Goal: Information Seeking & Learning: Check status

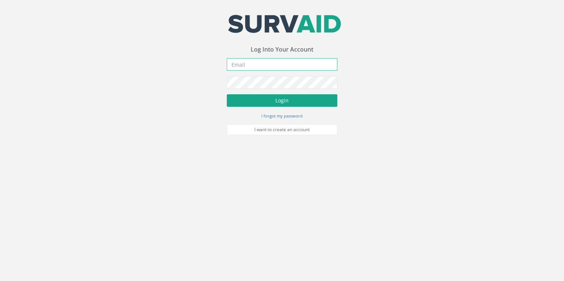
type input "[EMAIL_ADDRESS][DOMAIN_NAME]"
click at [179, 12] on button "Login" at bounding box center [282, 100] width 111 height 13
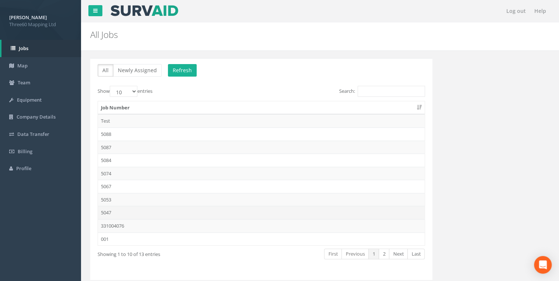
click at [112, 12] on td "5047" at bounding box center [261, 212] width 327 height 13
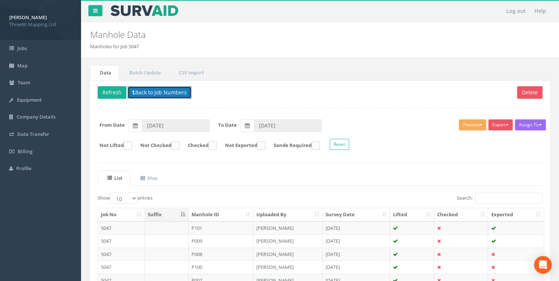
click at [132, 12] on icon at bounding box center [133, 92] width 3 height 5
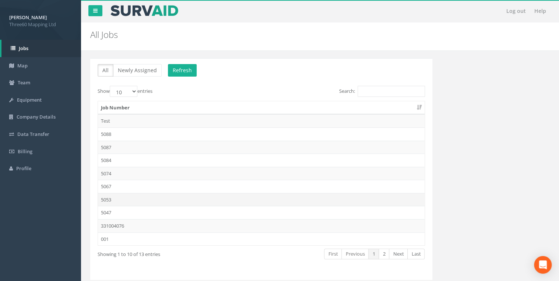
click at [111, 12] on td "5053" at bounding box center [261, 199] width 327 height 13
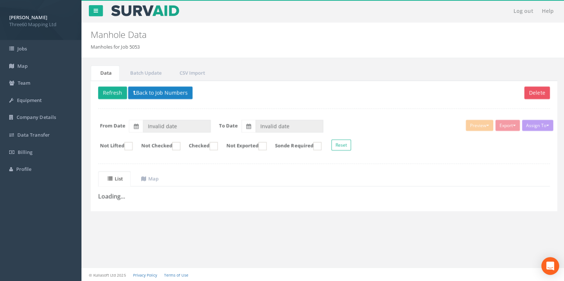
type input "[DATE]"
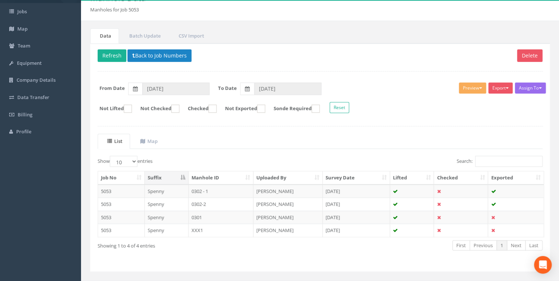
scroll to position [50, 0]
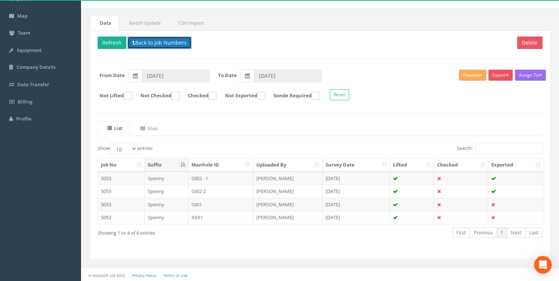
click at [154, 12] on button "Back to Job Numbers" at bounding box center [159, 42] width 64 height 13
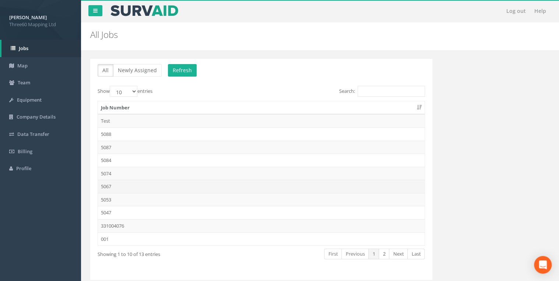
click at [110, 12] on td "5067" at bounding box center [261, 186] width 327 height 13
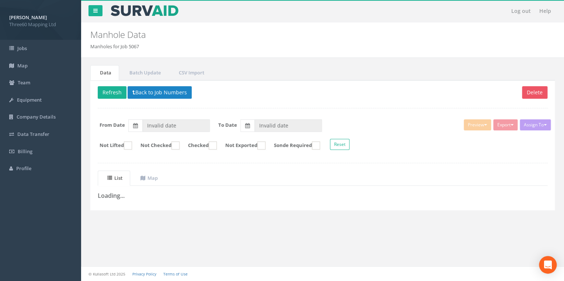
type input "[DATE]"
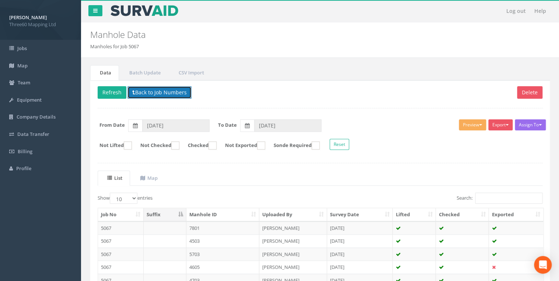
click at [173, 12] on button "Back to Job Numbers" at bounding box center [159, 92] width 64 height 13
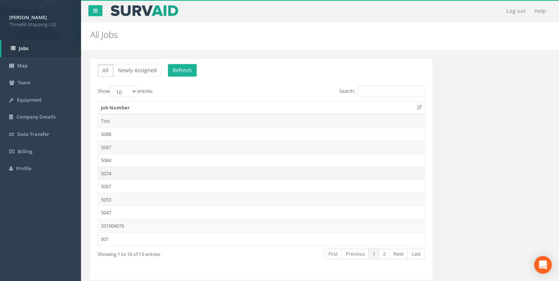
click at [112, 12] on td "5074" at bounding box center [261, 173] width 327 height 13
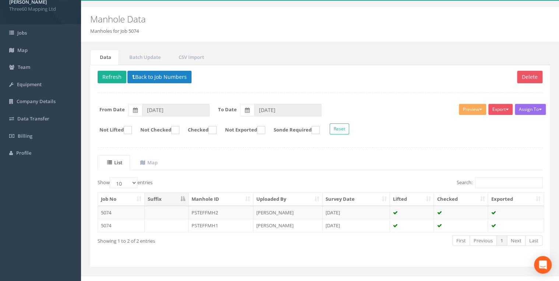
scroll to position [24, 0]
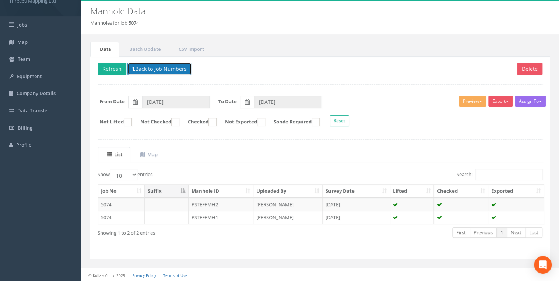
click at [177, 12] on button "Back to Job Numbers" at bounding box center [159, 69] width 64 height 13
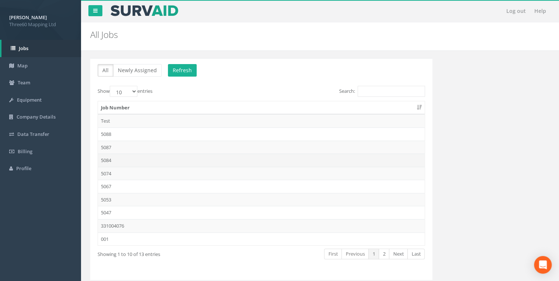
click at [109, 12] on td "5084" at bounding box center [261, 160] width 327 height 13
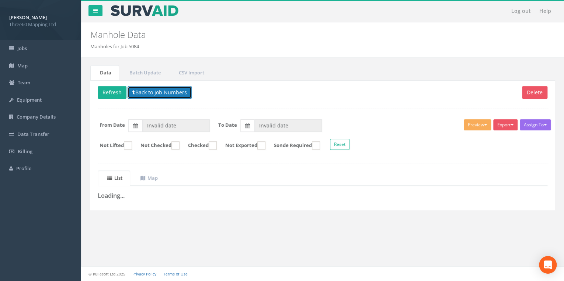
click at [147, 12] on button "Back to Job Numbers" at bounding box center [159, 92] width 64 height 13
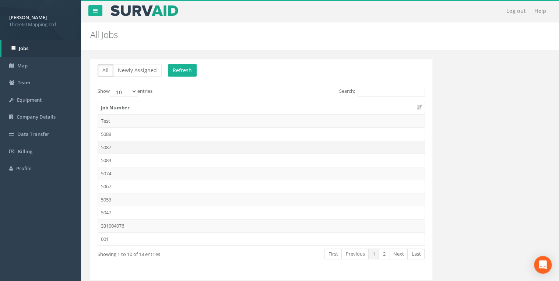
click at [109, 12] on td "5087" at bounding box center [261, 147] width 327 height 13
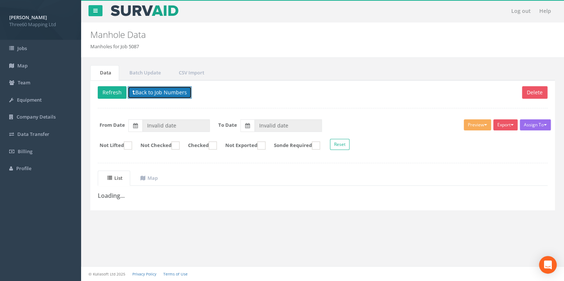
click at [146, 12] on button "Back to Job Numbers" at bounding box center [159, 92] width 64 height 13
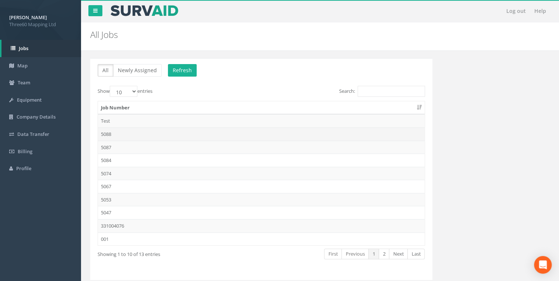
click at [102, 12] on td "5088" at bounding box center [261, 133] width 327 height 13
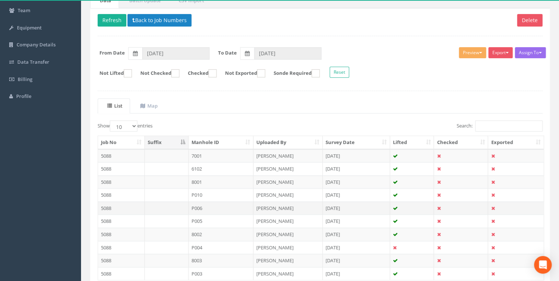
scroll to position [10, 0]
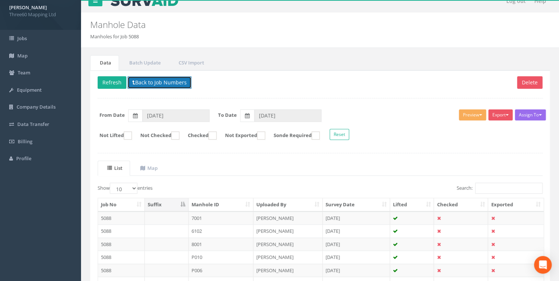
click at [155, 12] on button "Back to Job Numbers" at bounding box center [159, 82] width 64 height 13
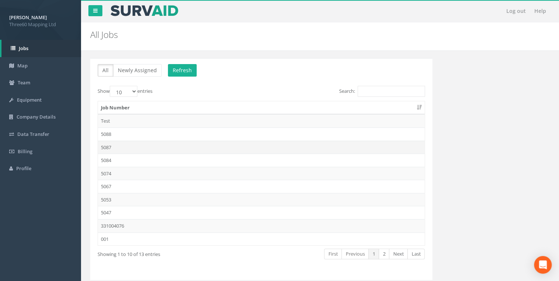
click at [112, 12] on td "5087" at bounding box center [261, 147] width 327 height 13
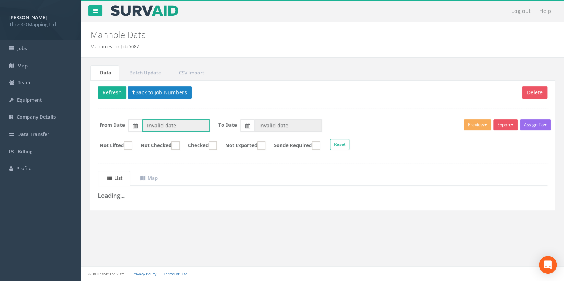
click at [161, 12] on input "Invalid date" at bounding box center [175, 125] width 67 height 13
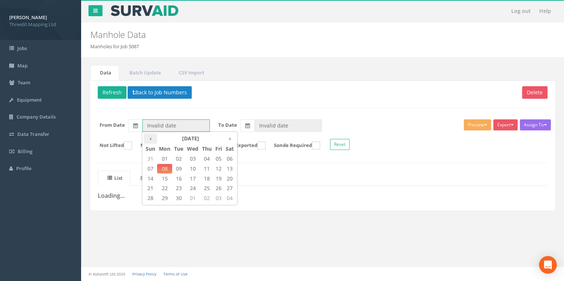
click at [152, 12] on th "‹" at bounding box center [150, 138] width 13 height 10
click at [169, 12] on span "25" at bounding box center [164, 198] width 15 height 10
type input "[DATE]"
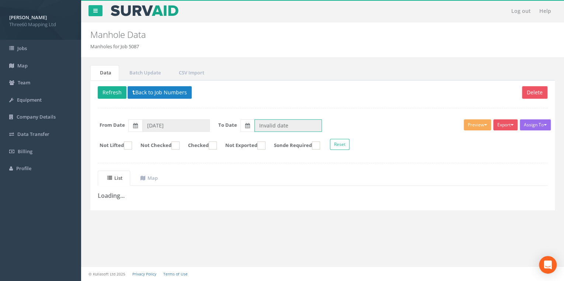
click at [179, 12] on input "Invalid date" at bounding box center [287, 125] width 67 height 13
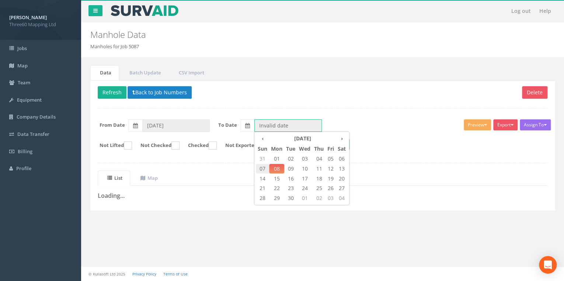
click at [179, 12] on span "07" at bounding box center [262, 169] width 13 height 10
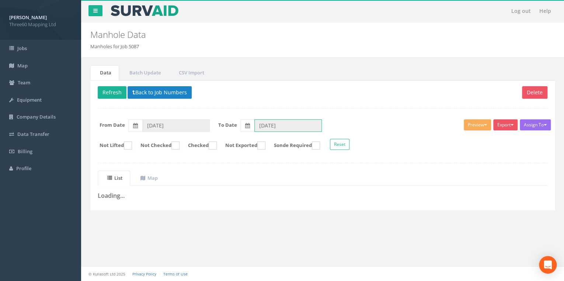
type input "[DATE]"
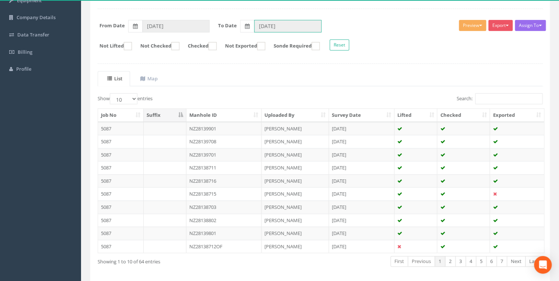
scroll to position [88, 0]
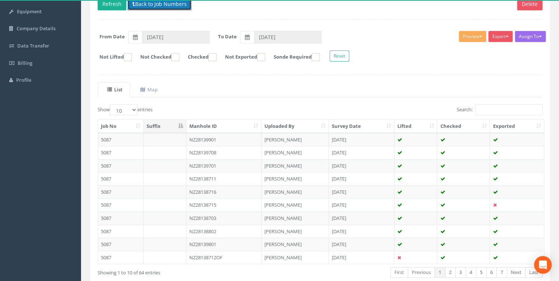
click at [143, 3] on button "Back to Job Numbers" at bounding box center [159, 4] width 64 height 13
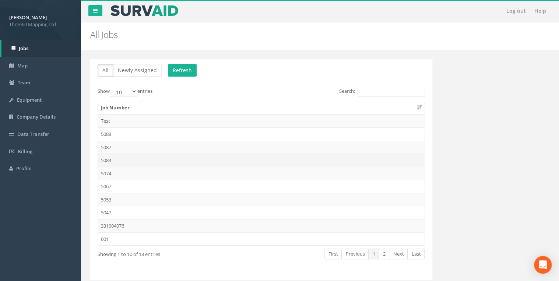
click at [107, 12] on td "5084" at bounding box center [261, 160] width 327 height 13
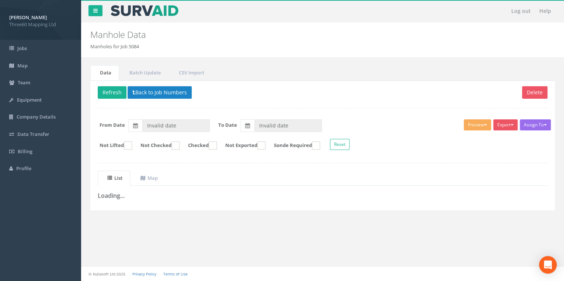
click at [160, 12] on div "Assign To No Companies Added Export 360 Manhole Heathrow United Utilities SurvA…" at bounding box center [322, 136] width 460 height 40
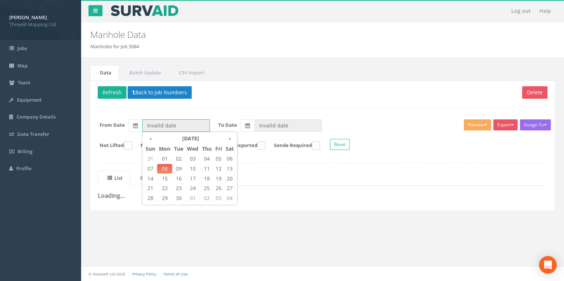
click at [160, 12] on input "Invalid date" at bounding box center [175, 125] width 67 height 13
click at [153, 12] on th "Sun" at bounding box center [150, 149] width 13 height 10
click at [151, 12] on th "‹" at bounding box center [150, 138] width 13 height 10
click at [166, 12] on span "25" at bounding box center [164, 198] width 15 height 10
type input "[DATE]"
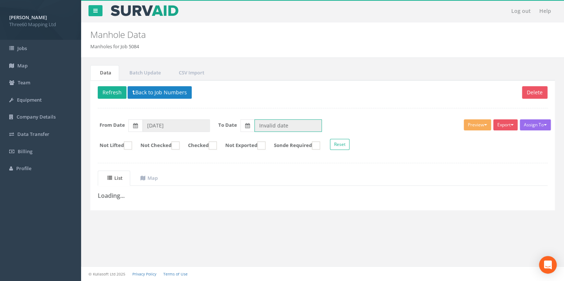
click at [179, 12] on input "Invalid date" at bounding box center [287, 125] width 67 height 13
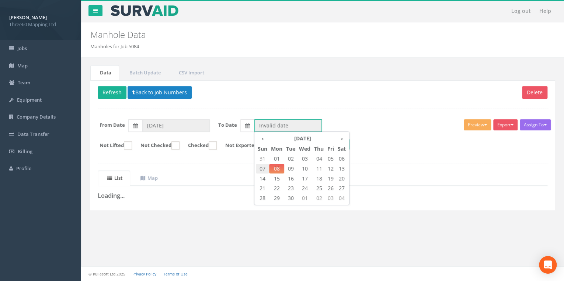
click at [179, 12] on span "07" at bounding box center [262, 169] width 13 height 10
type input "[DATE]"
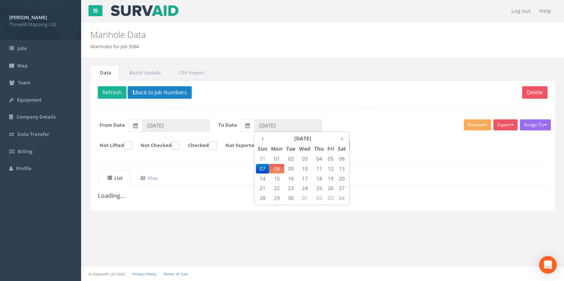
click at [179, 12] on p "Delete Refresh Back to Job Numbers" at bounding box center [322, 93] width 449 height 14
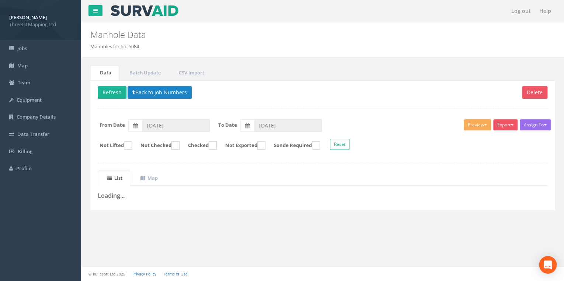
click at [179, 12] on div "Delete Refresh Back to Job Numbers Assign To No Companies Added Export 360 Manh…" at bounding box center [322, 145] width 464 height 130
click at [118, 12] on button "Refresh" at bounding box center [112, 92] width 29 height 13
click at [170, 12] on button "Back to Job Numbers" at bounding box center [165, 92] width 64 height 13
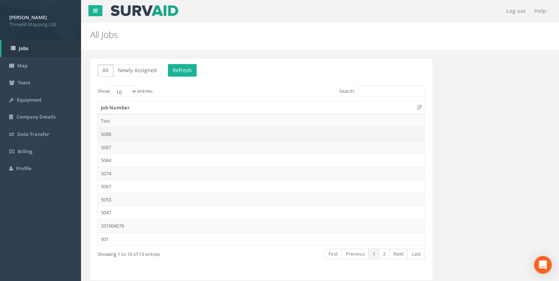
click at [111, 12] on td "5088" at bounding box center [261, 133] width 327 height 13
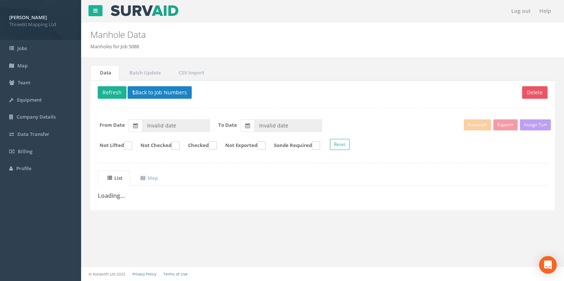
type input "[DATE]"
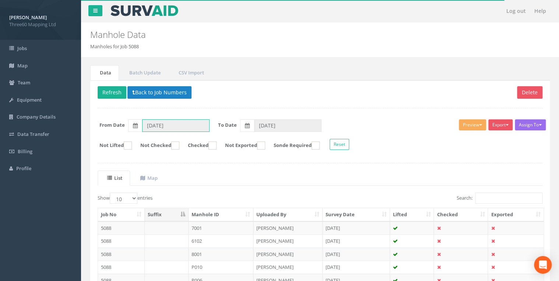
click at [179, 12] on input "[DATE]" at bounding box center [175, 125] width 67 height 13
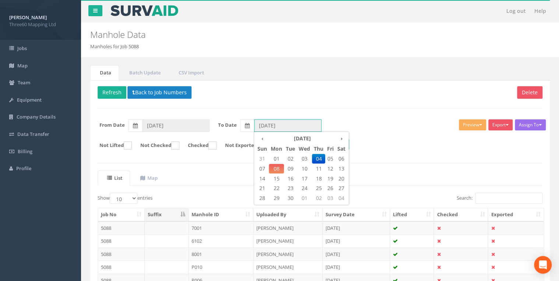
click at [179, 12] on input "[DATE]" at bounding box center [287, 125] width 67 height 13
click at [179, 12] on span "05" at bounding box center [330, 159] width 10 height 10
type input "[DATE]"
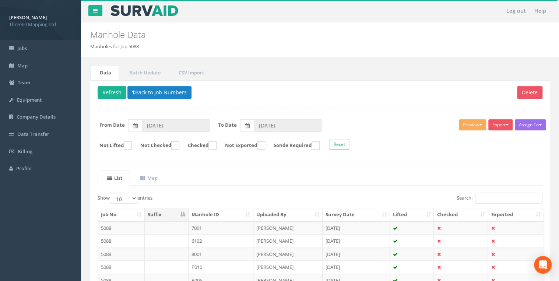
click at [179, 12] on ul "List Map" at bounding box center [320, 178] width 445 height 15
click at [132, 12] on select "10 25 50 100" at bounding box center [124, 198] width 28 height 11
select select "25"
click at [111, 12] on select "10 25 50 100" at bounding box center [124, 198] width 28 height 11
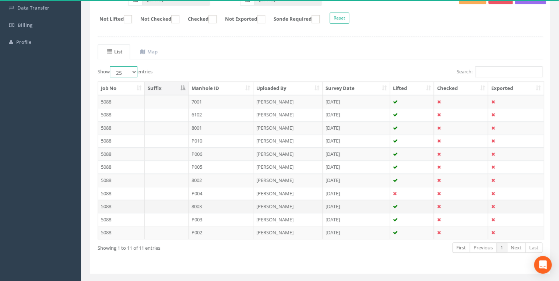
scroll to position [141, 0]
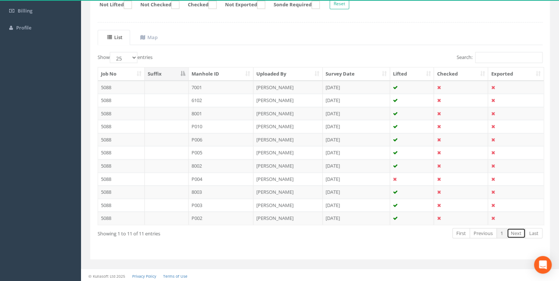
click at [179, 12] on link "Next" at bounding box center [516, 233] width 19 height 11
drag, startPoint x: 419, startPoint y: 240, endPoint x: 424, endPoint y: 240, distance: 5.5
click at [179, 12] on div "Show 10 25 50 100 entries Search: Job No Suffix Manhole ID Uploaded By Survey D…" at bounding box center [320, 152] width 445 height 200
click at [179, 12] on ul "List Map" at bounding box center [320, 37] width 445 height 15
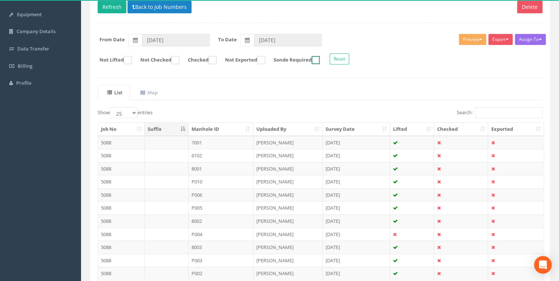
scroll to position [23, 0]
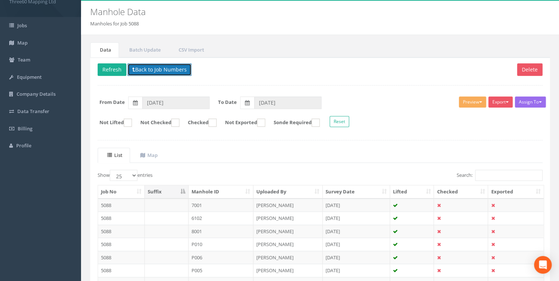
click at [141, 12] on button "Back to Job Numbers" at bounding box center [159, 69] width 64 height 13
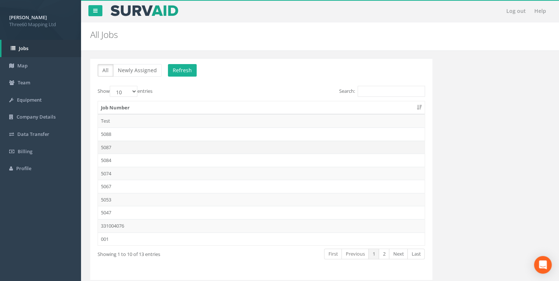
click at [108, 12] on td "5087" at bounding box center [261, 147] width 327 height 13
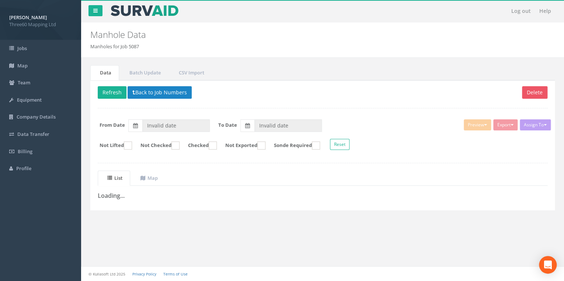
type input "[DATE]"
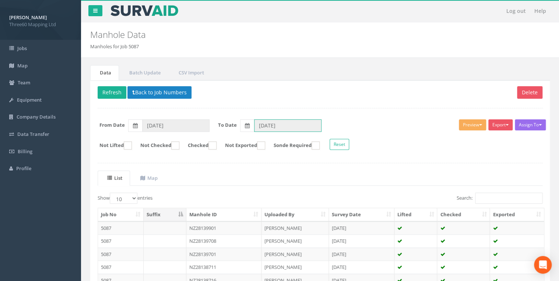
click at [179, 12] on input "[DATE]" at bounding box center [287, 125] width 67 height 13
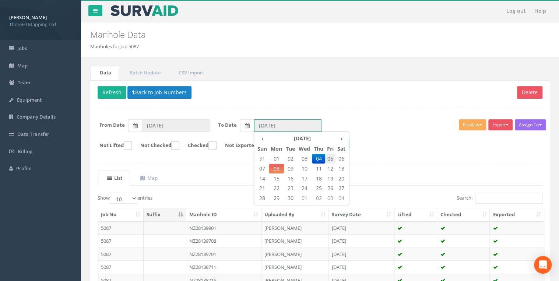
click at [179, 12] on span "05" at bounding box center [330, 159] width 10 height 10
type input "[DATE]"
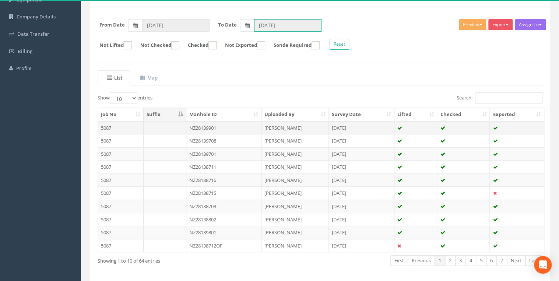
scroll to position [128, 0]
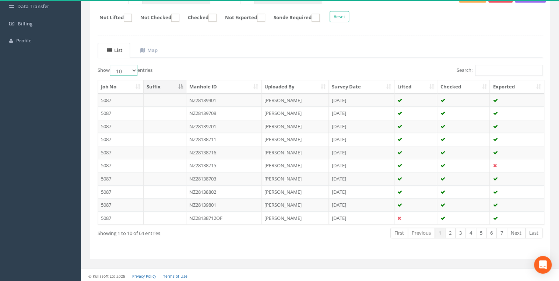
click at [134, 12] on select "10 25 50 100" at bounding box center [124, 70] width 28 height 11
select select "100"
click at [111, 12] on select "10 25 50 100" at bounding box center [124, 70] width 28 height 11
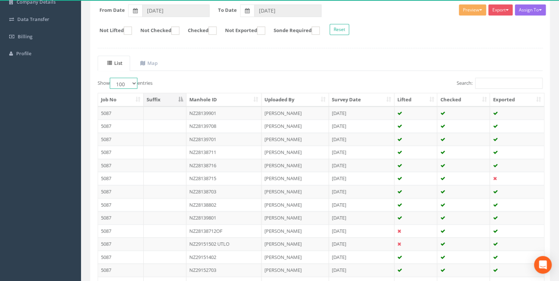
scroll to position [6, 0]
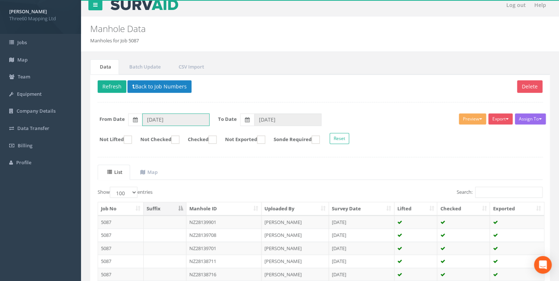
click at [179, 12] on input "[DATE]" at bounding box center [175, 119] width 67 height 13
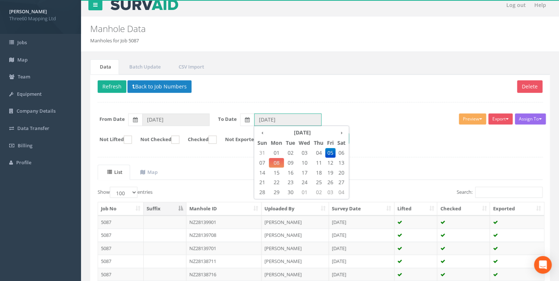
click at [179, 12] on input "[DATE]" at bounding box center [287, 119] width 67 height 13
click at [179, 12] on p "Delete Refresh Back to Job Numbers" at bounding box center [320, 87] width 445 height 14
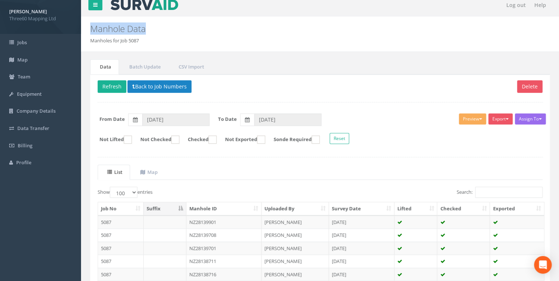
drag, startPoint x: 156, startPoint y: 28, endPoint x: 90, endPoint y: 28, distance: 66.3
click at [90, 12] on h2 "Manhole Data" at bounding box center [280, 29] width 381 height 10
drag, startPoint x: 90, startPoint y: 28, endPoint x: 147, endPoint y: 41, distance: 58.2
click at [146, 12] on ol "Manholes for Job 5087" at bounding box center [280, 40] width 381 height 7
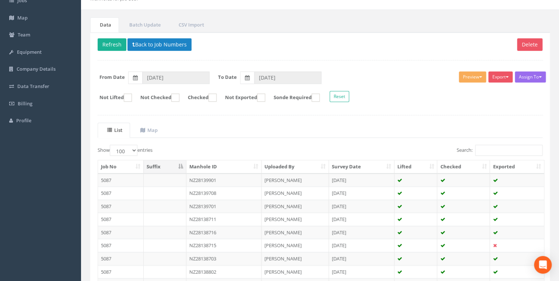
scroll to position [45, 0]
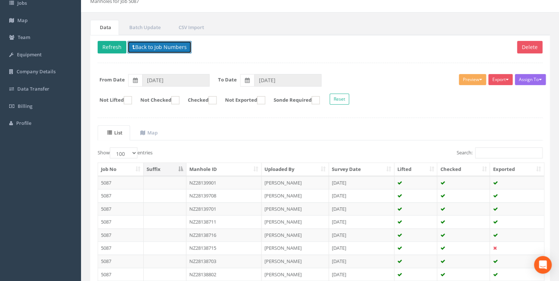
click at [152, 12] on button "Back to Job Numbers" at bounding box center [159, 47] width 64 height 13
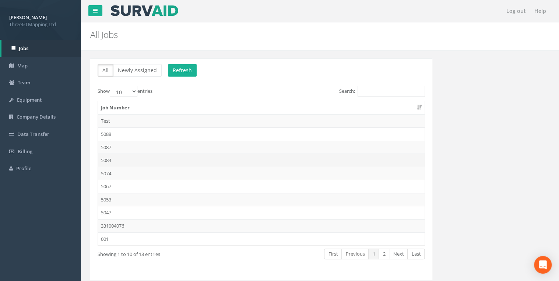
click at [111, 12] on td "5084" at bounding box center [261, 160] width 327 height 13
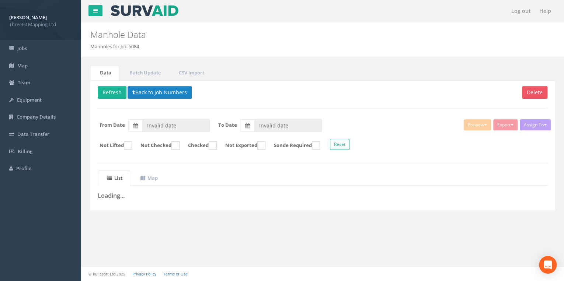
type input "[DATE]"
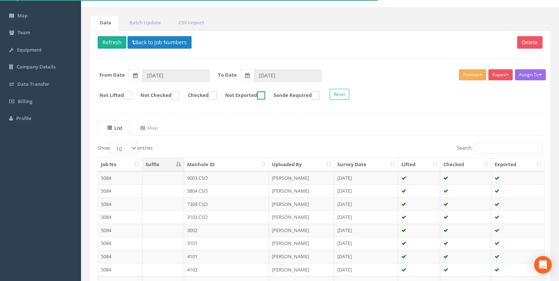
scroll to position [128, 0]
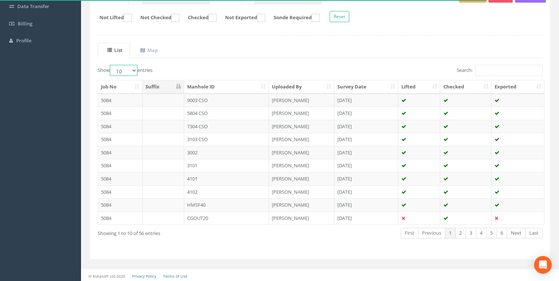
click at [127, 12] on select "10 25 50 100" at bounding box center [124, 70] width 28 height 11
click at [111, 12] on select "10 25 50 100" at bounding box center [124, 70] width 28 height 11
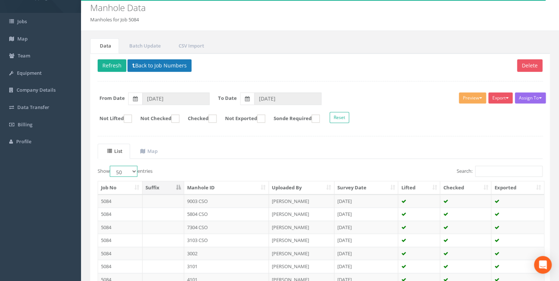
scroll to position [0, 0]
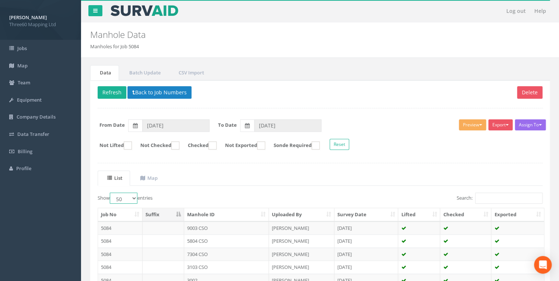
click at [130, 12] on select "10 25 50 100" at bounding box center [124, 198] width 28 height 11
select select "100"
click at [111, 12] on select "10 25 50 100" at bounding box center [124, 198] width 28 height 11
click at [157, 12] on button "Back to Job Numbers" at bounding box center [159, 92] width 64 height 13
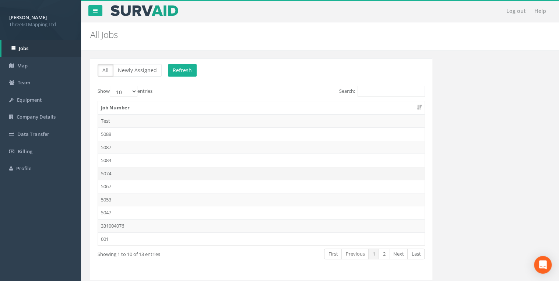
click at [108, 12] on td "5074" at bounding box center [261, 173] width 327 height 13
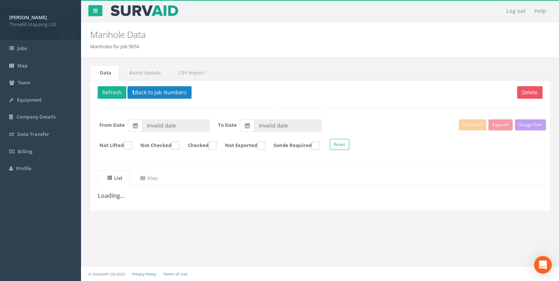
type input "[DATE]"
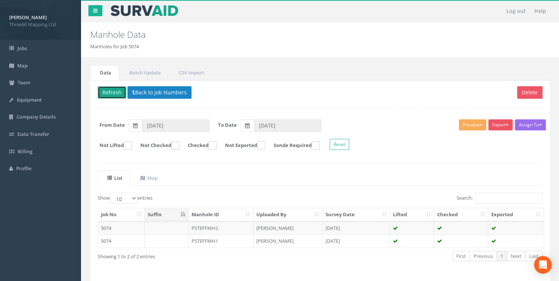
click at [116, 12] on button "Refresh" at bounding box center [112, 92] width 29 height 13
click at [137, 12] on button "Back to Job Numbers" at bounding box center [159, 92] width 64 height 13
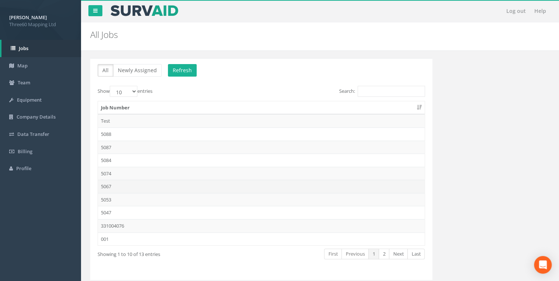
click at [112, 12] on td "5067" at bounding box center [261, 186] width 327 height 13
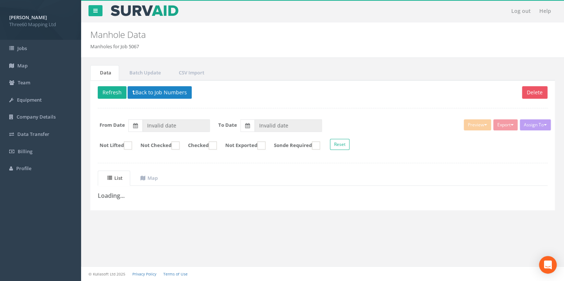
type input "[DATE]"
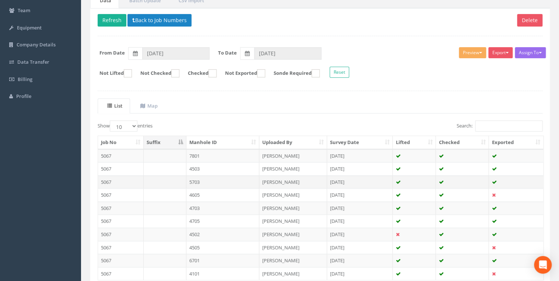
scroll to position [10, 0]
